Goal: Information Seeking & Learning: Learn about a topic

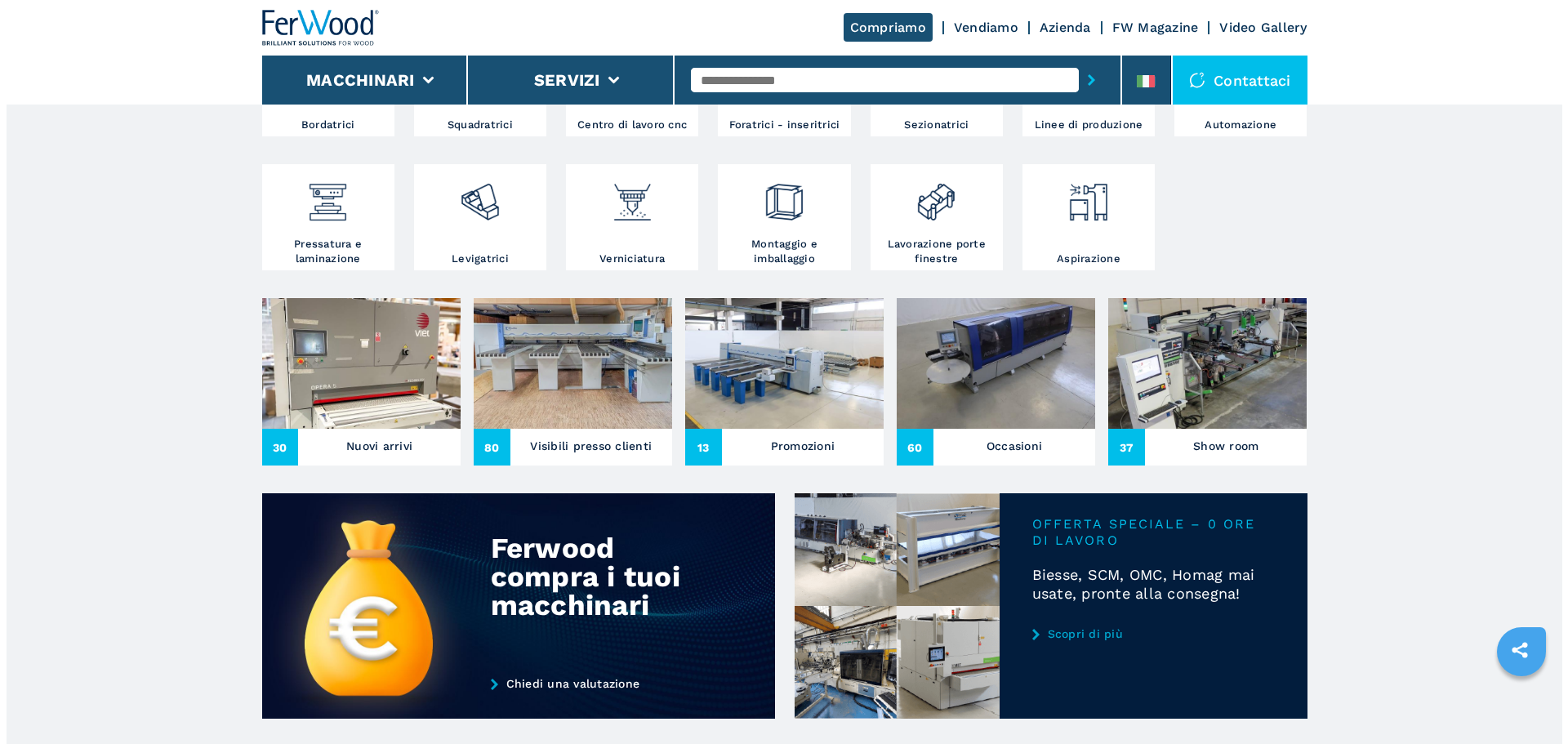
scroll to position [408, 0]
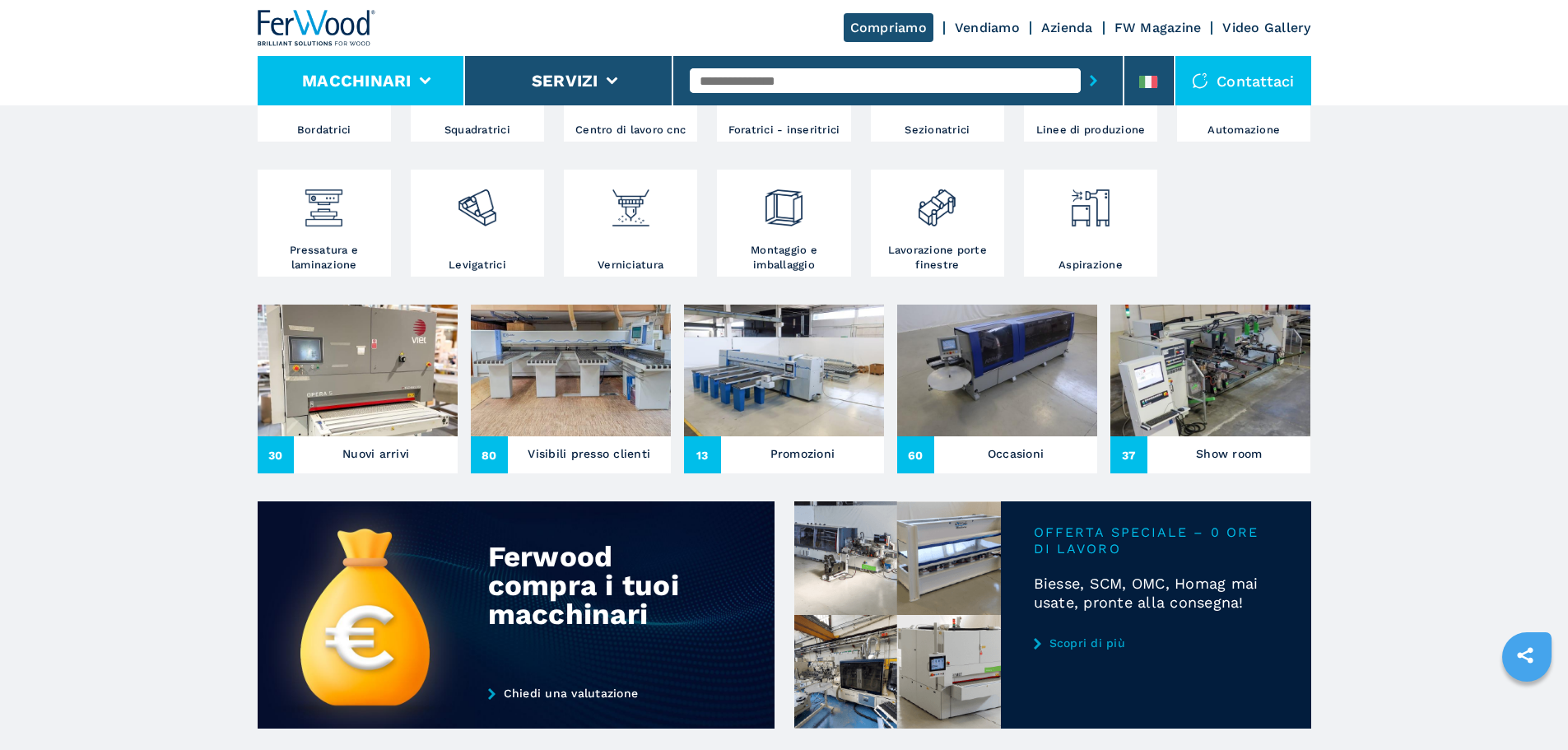
drag, startPoint x: 410, startPoint y: 88, endPoint x: 411, endPoint y: 99, distance: 11.0
click at [410, 88] on li "Macchinari" at bounding box center [362, 80] width 208 height 49
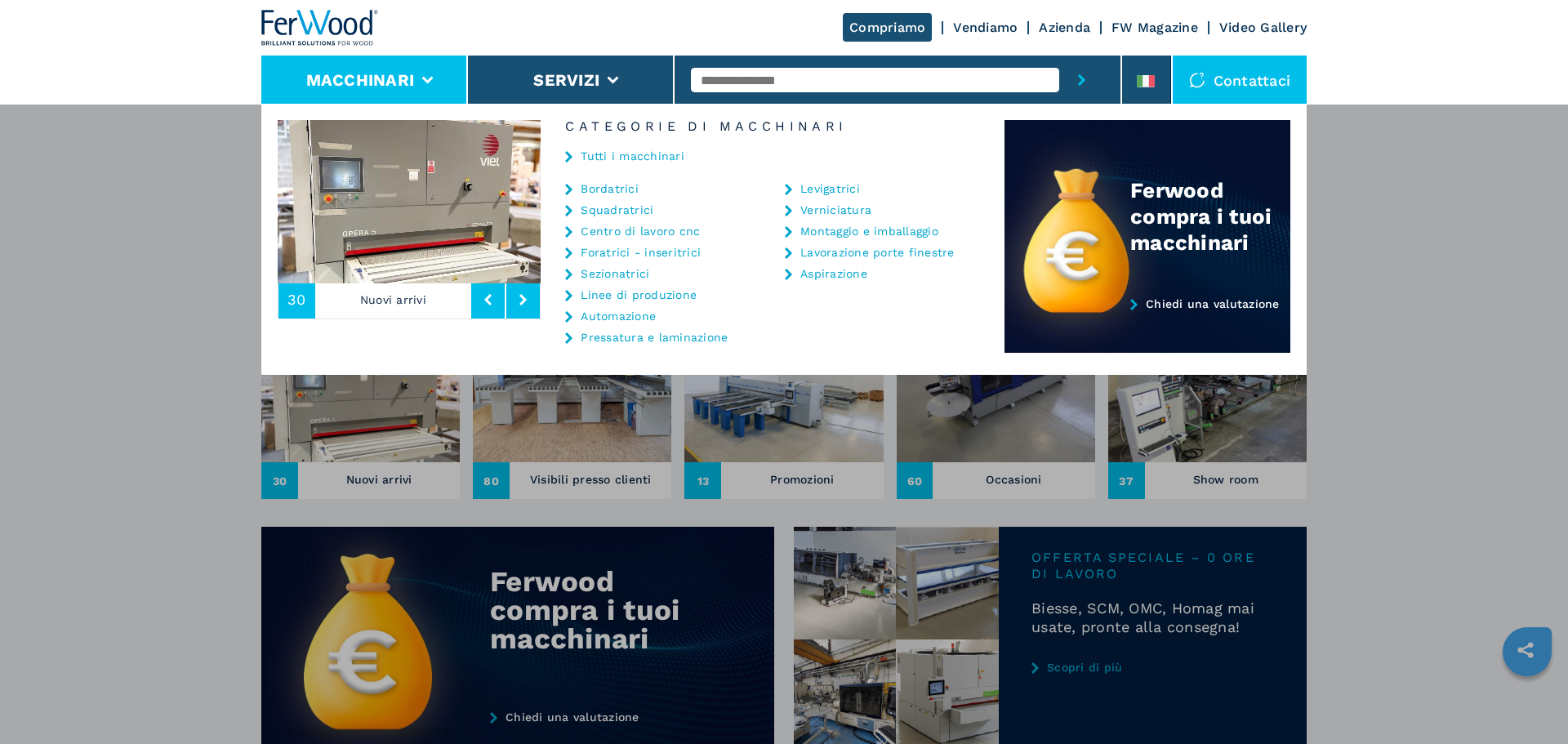
click at [710, 34] on div "Compriamo Vendiamo Azienda FW Magazine Video Gallery" at bounding box center [784, 27] width 1046 height 56
click at [325, 43] on img at bounding box center [320, 27] width 118 height 36
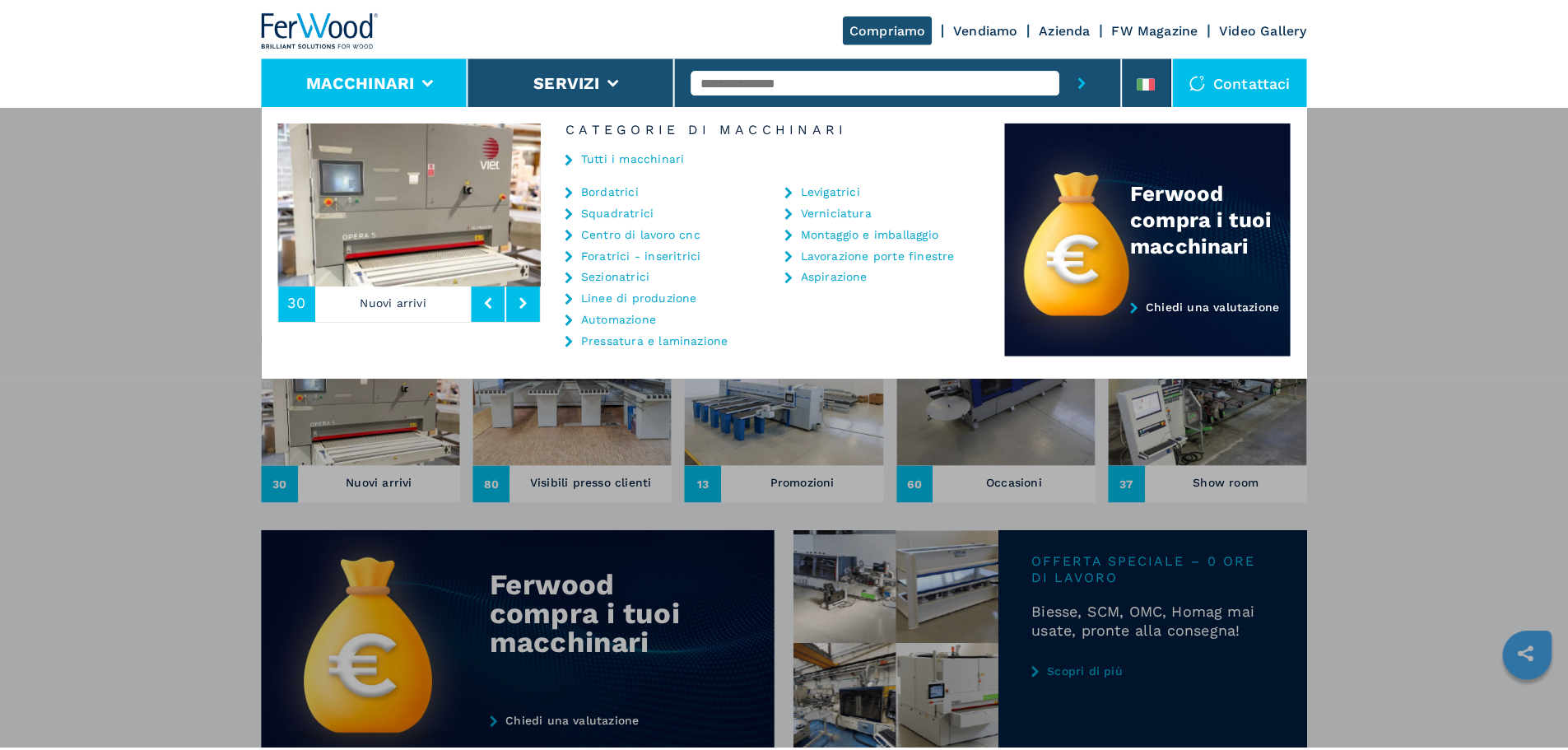
scroll to position [0, 0]
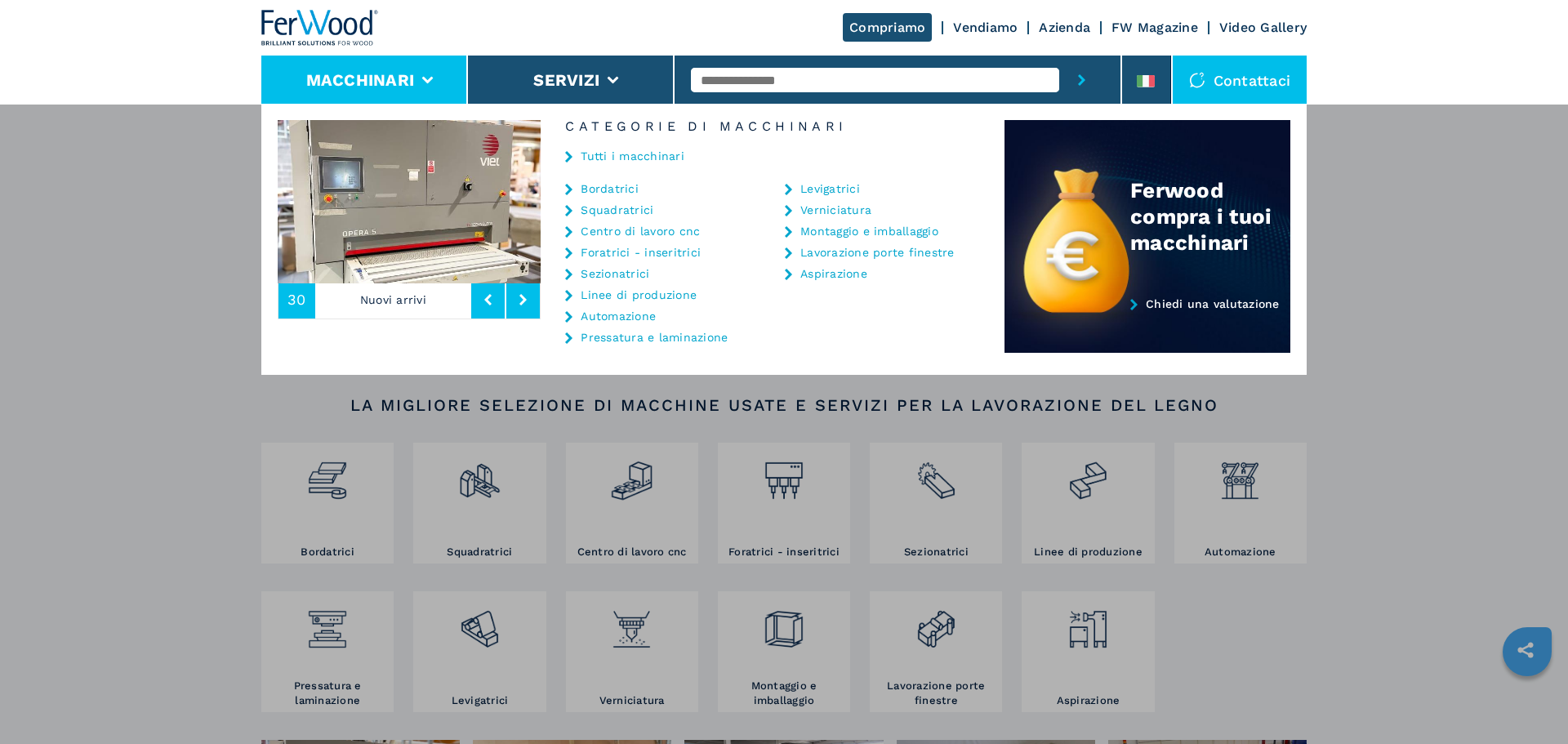
click at [987, 32] on link "Vendiamo" at bounding box center [985, 27] width 65 height 16
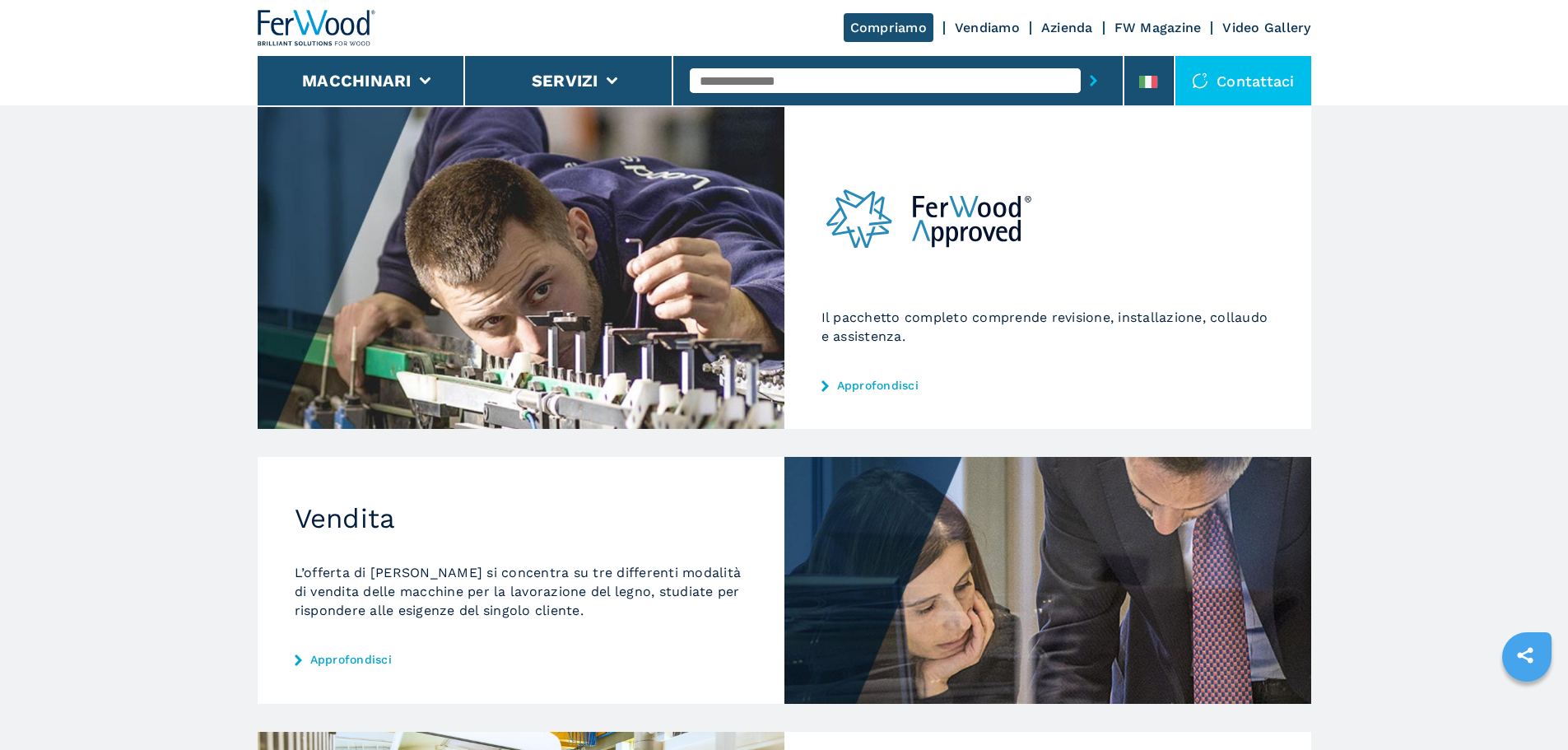
scroll to position [165, 0]
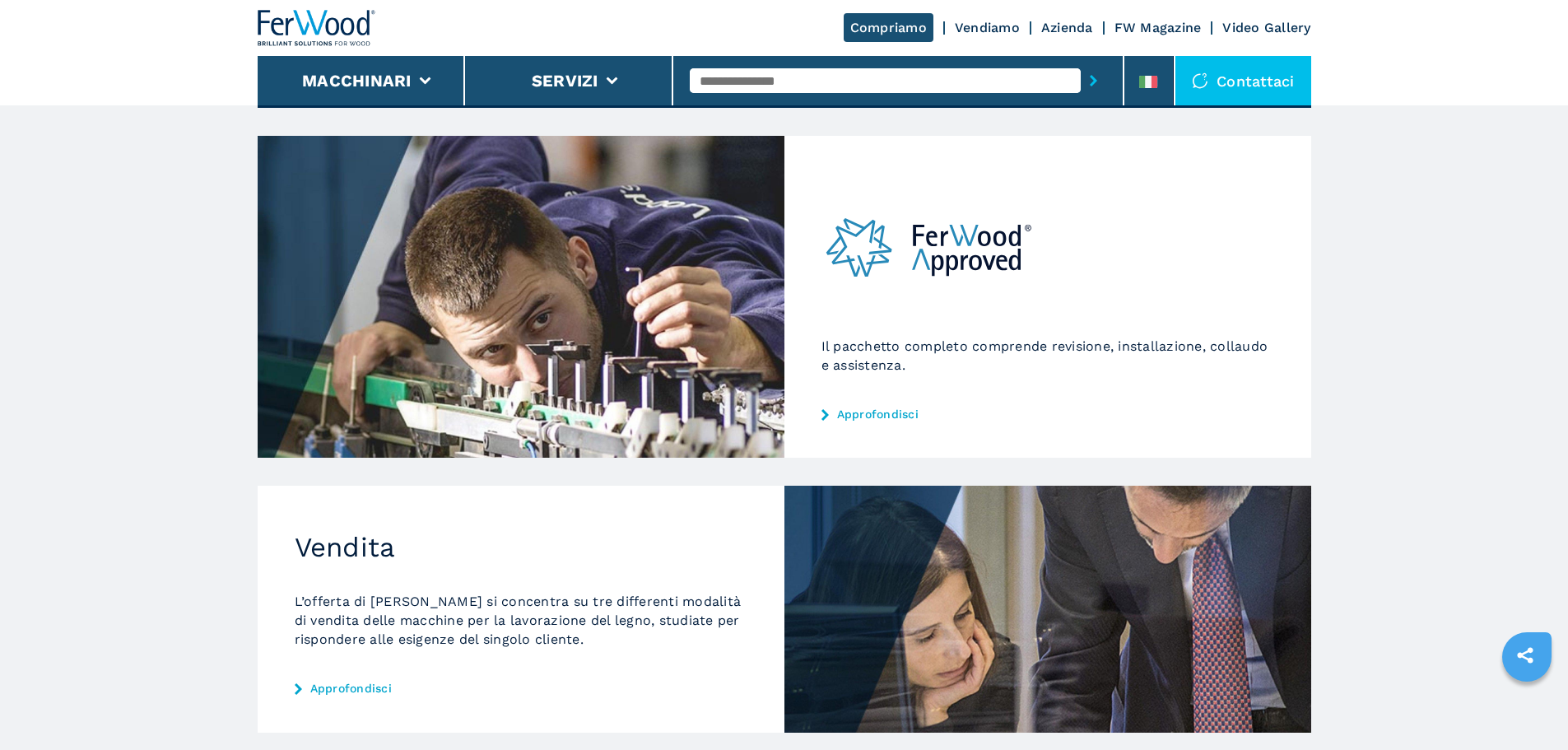
click at [854, 413] on link "Approfondisci" at bounding box center [1047, 413] width 452 height 13
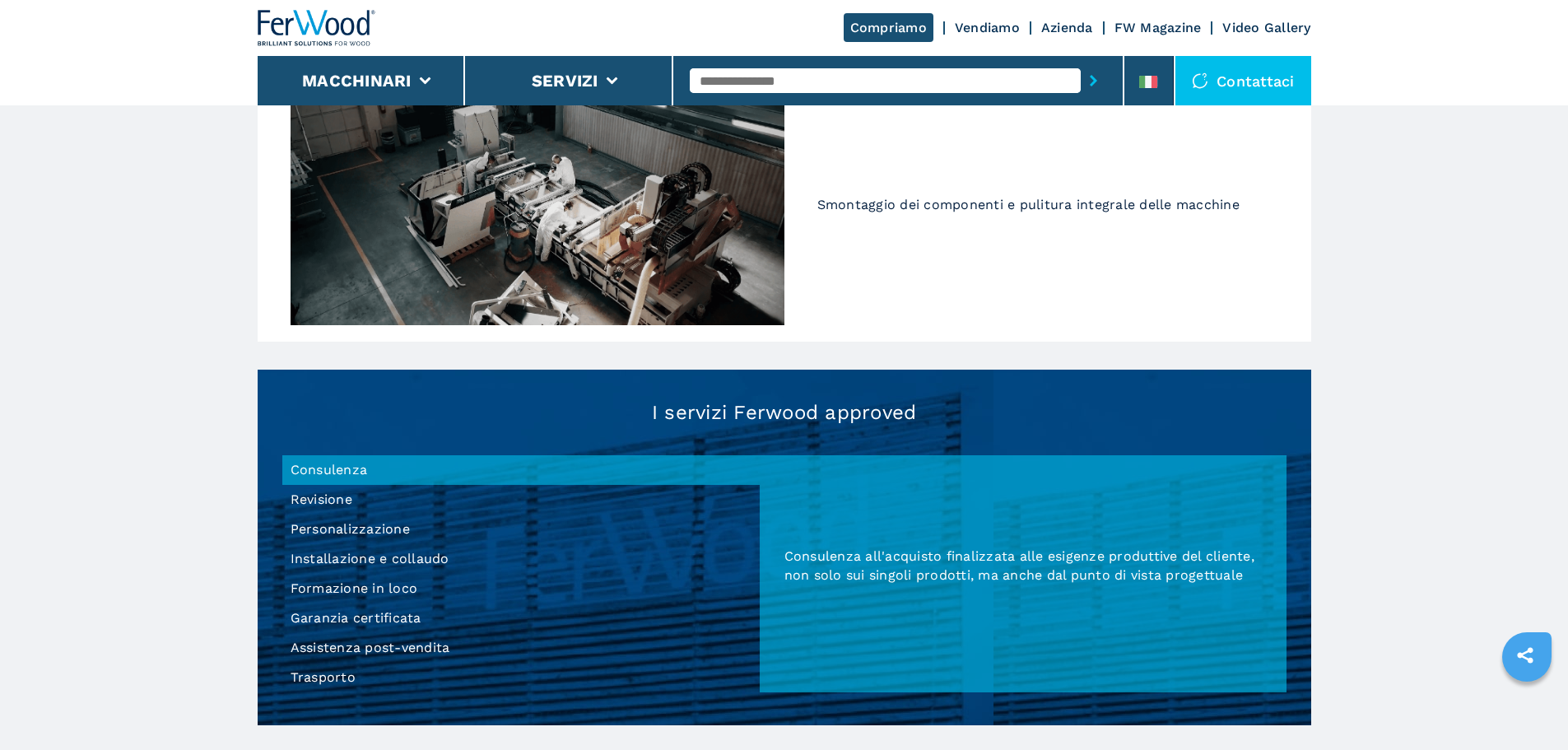
scroll to position [1235, 0]
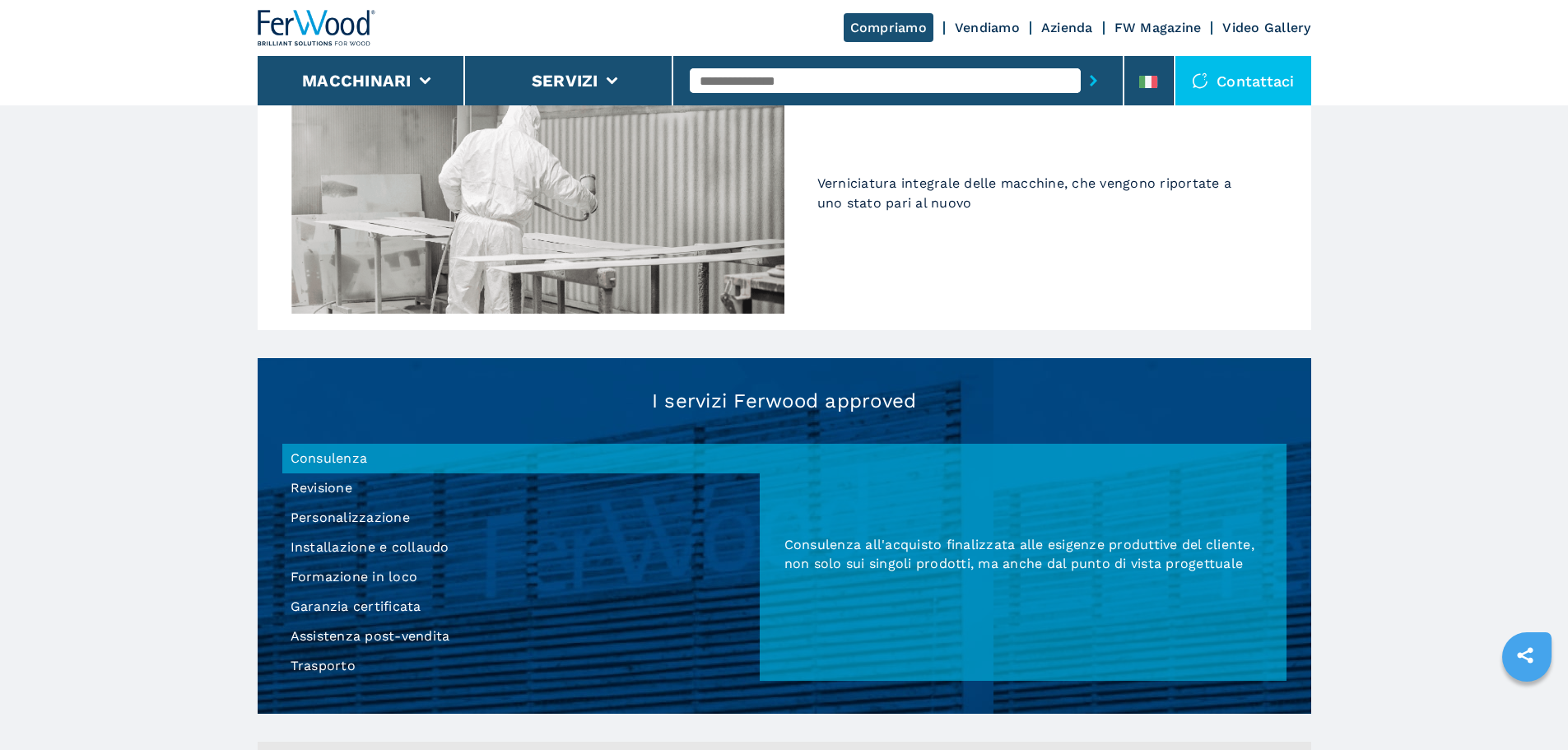
click at [357, 611] on li "Garanzia certificata" at bounding box center [521, 606] width 477 height 29
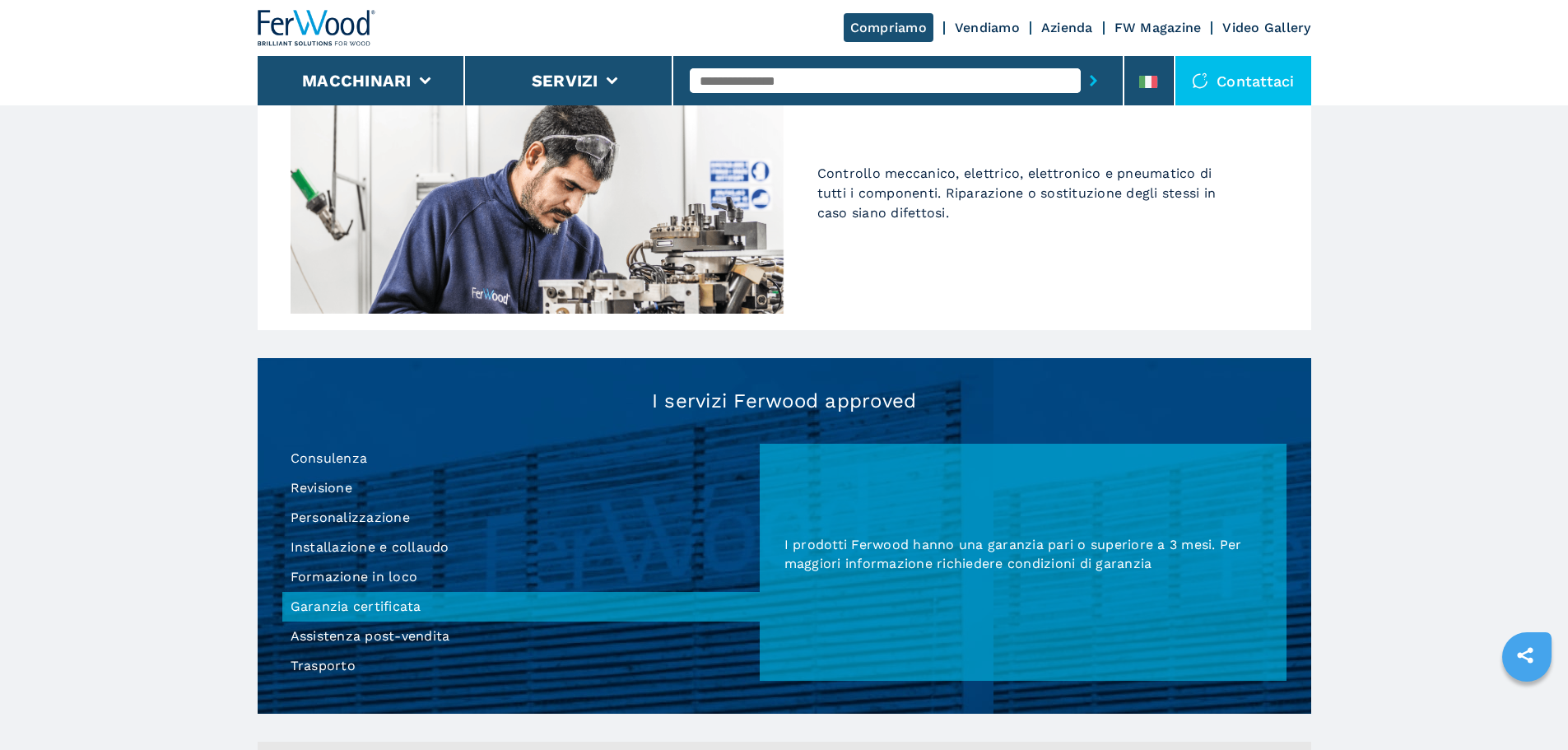
click at [364, 579] on li "Formazione in loco" at bounding box center [521, 576] width 477 height 29
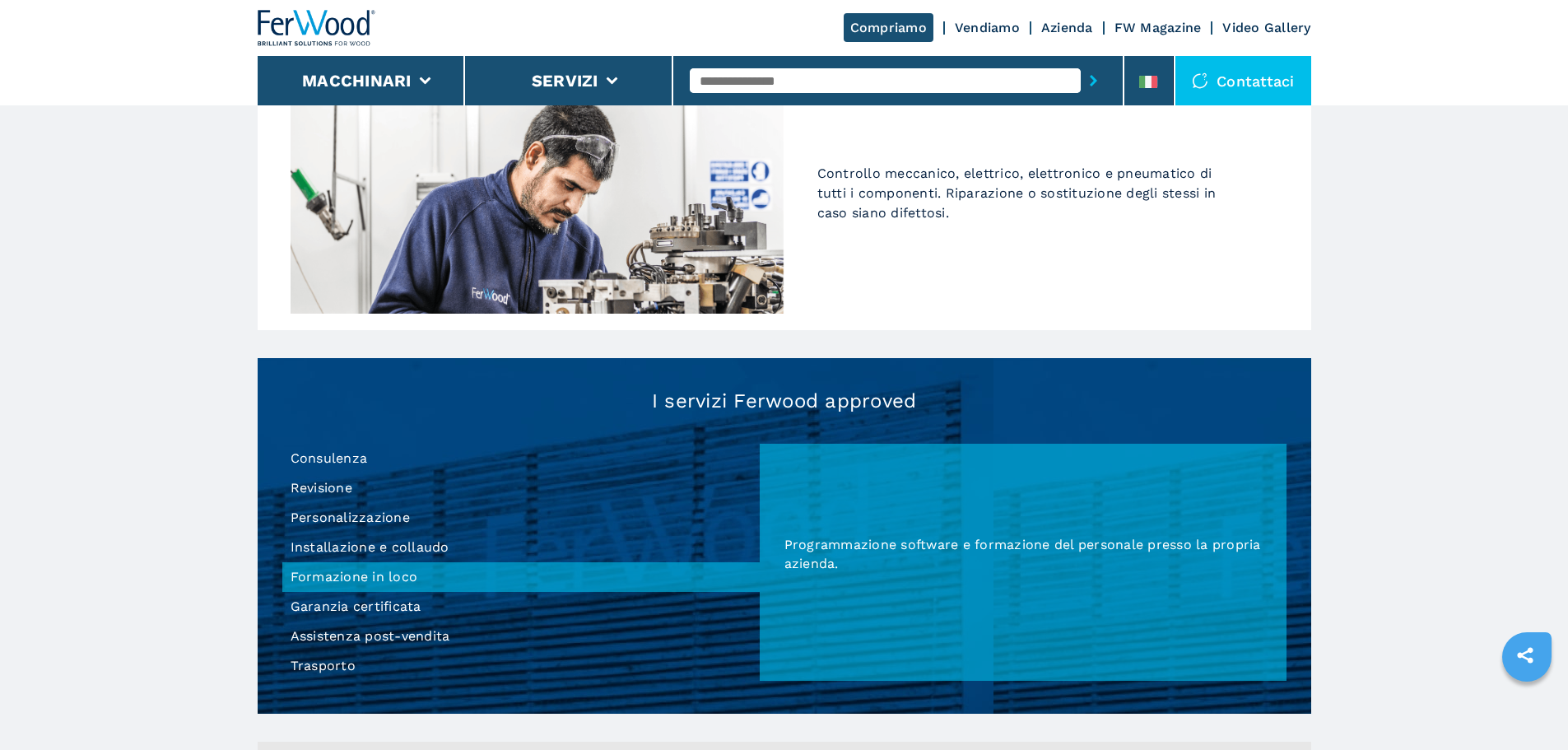
click at [370, 600] on li "Garanzia certificata" at bounding box center [521, 606] width 477 height 29
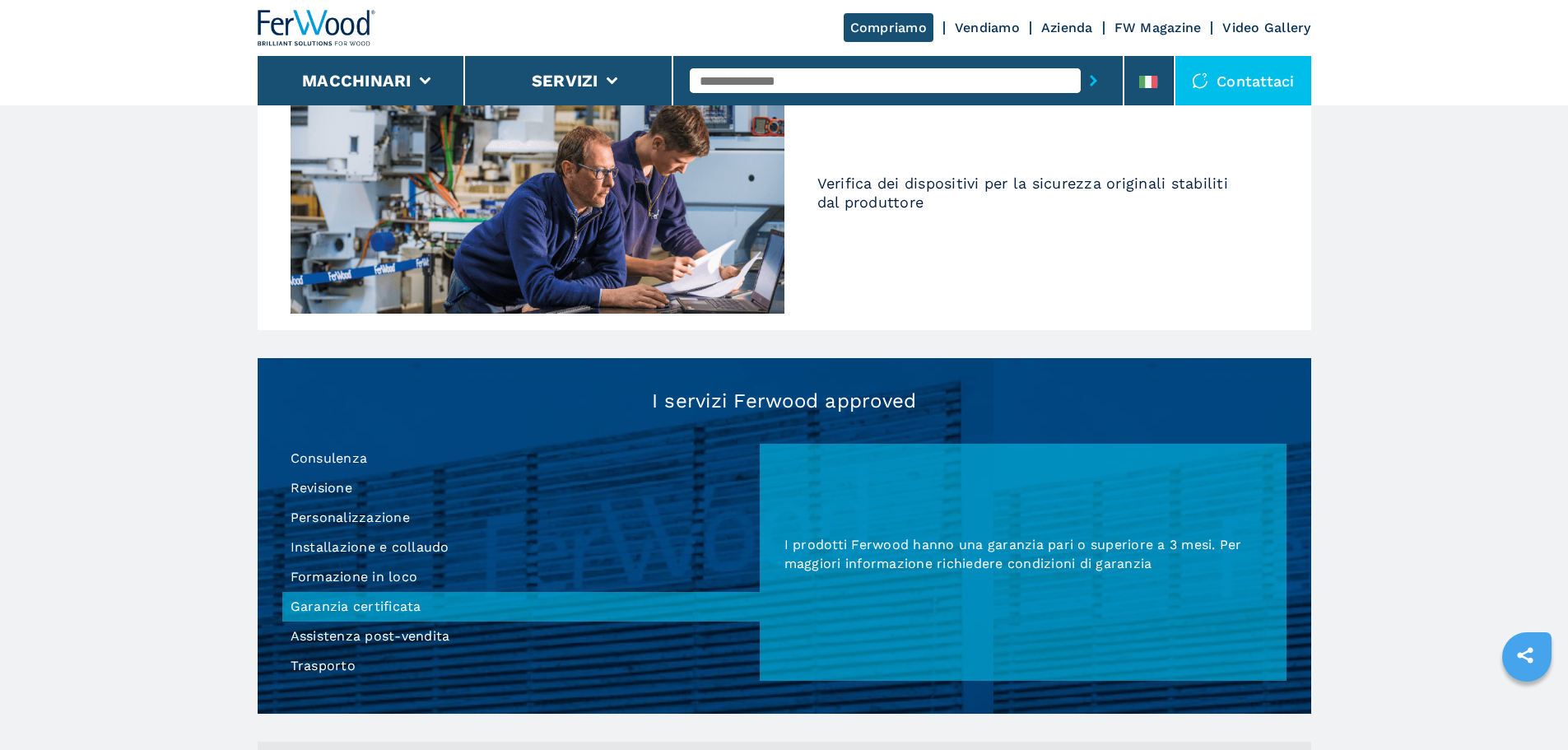
click at [374, 626] on li "Assistenza post-vendita" at bounding box center [521, 636] width 477 height 29
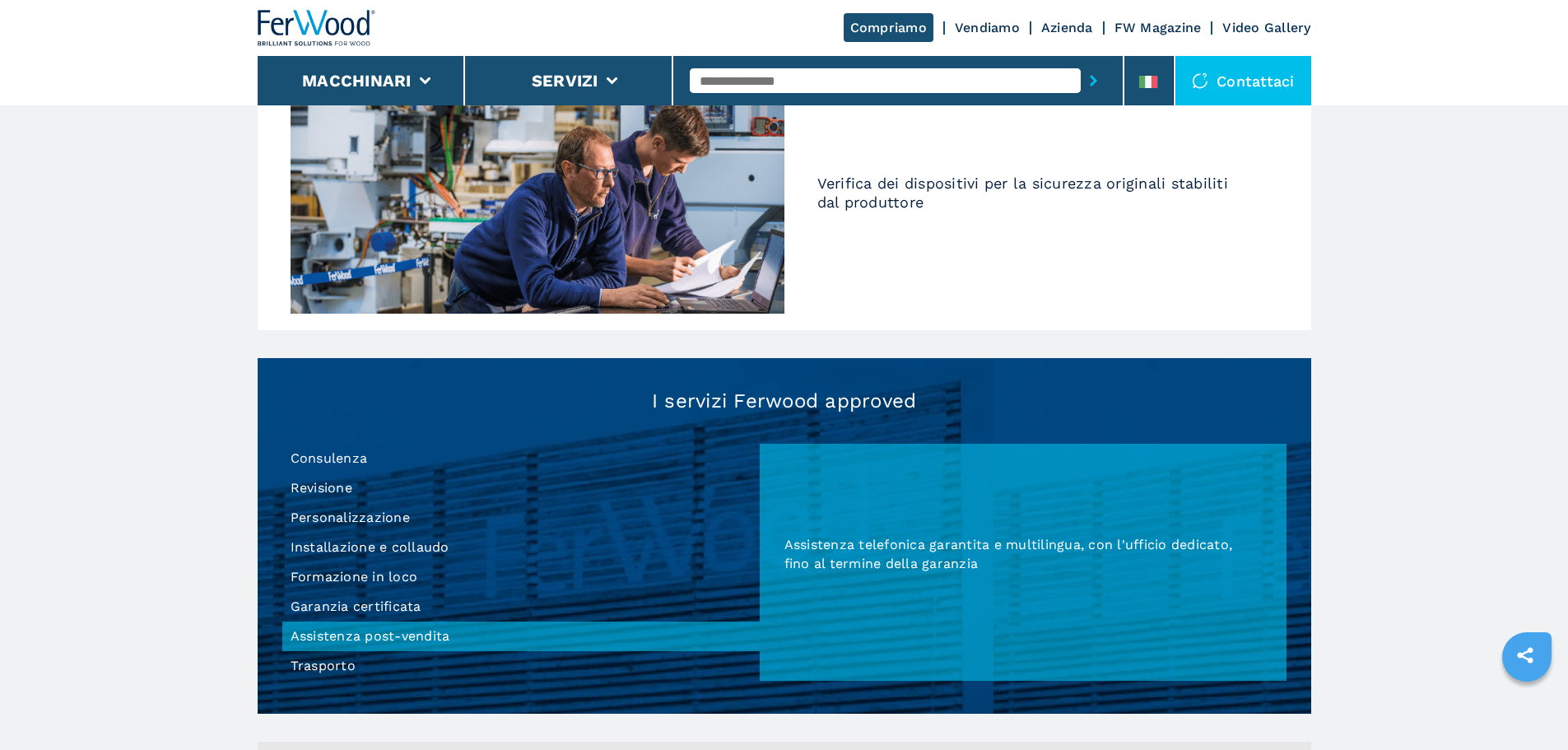
click at [331, 665] on li "Trasporto" at bounding box center [521, 665] width 477 height 29
